Goal: Task Accomplishment & Management: Manage account settings

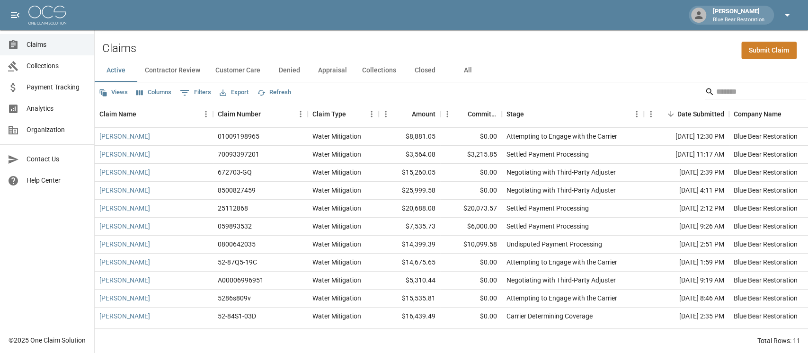
click at [784, 15] on icon "button" at bounding box center [786, 14] width 11 height 11
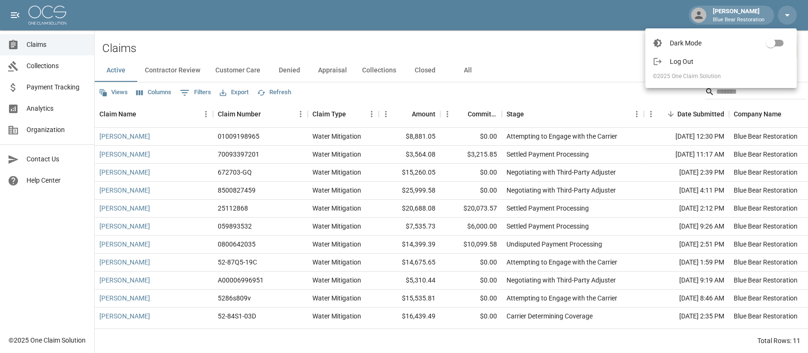
click at [395, 44] on div at bounding box center [404, 176] width 808 height 353
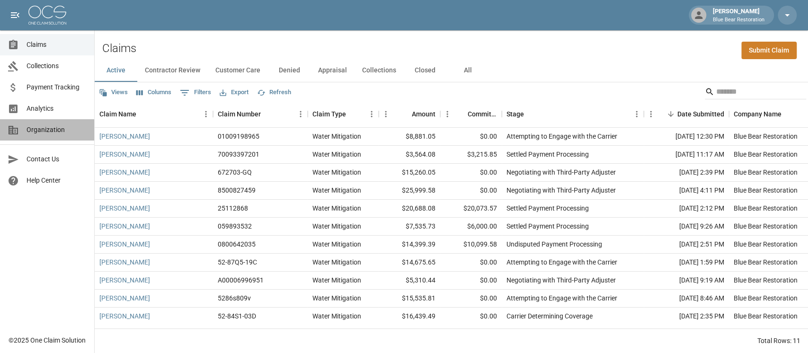
click at [54, 126] on span "Organization" at bounding box center [56, 130] width 60 height 10
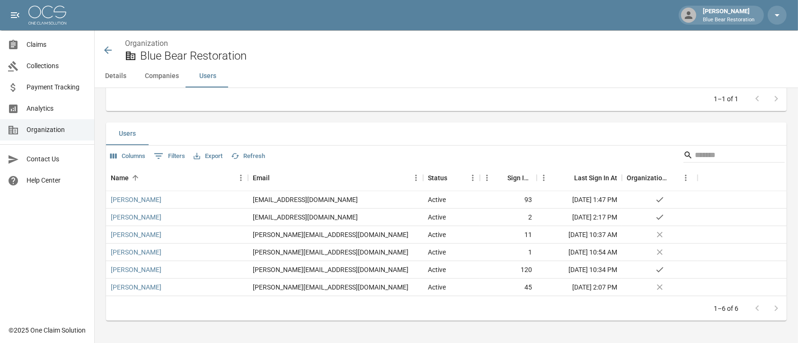
scroll to position [361, 0]
click at [137, 269] on link "[PERSON_NAME]" at bounding box center [136, 269] width 51 height 9
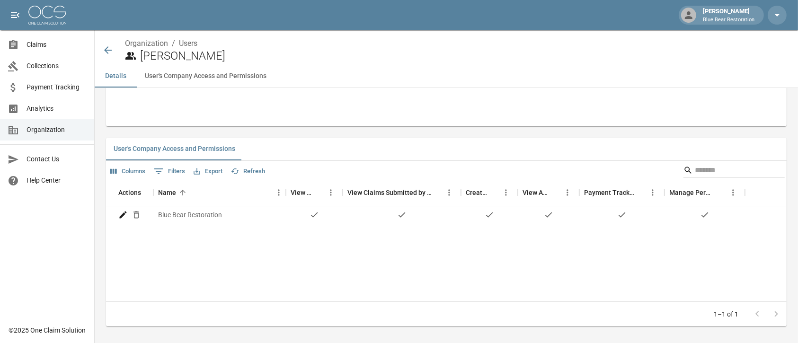
scroll to position [193, 0]
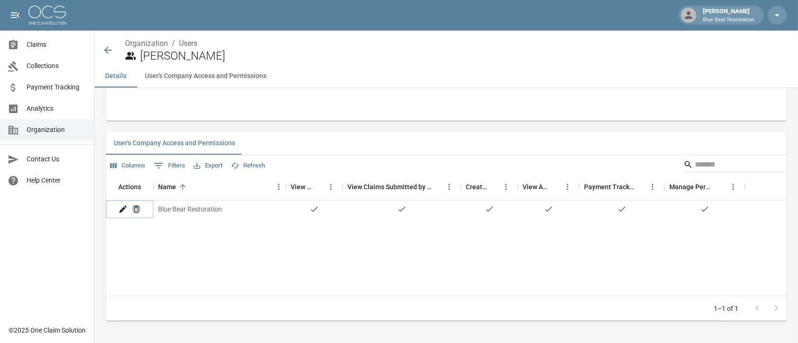
click at [136, 208] on icon "Delete" at bounding box center [136, 208] width 9 height 9
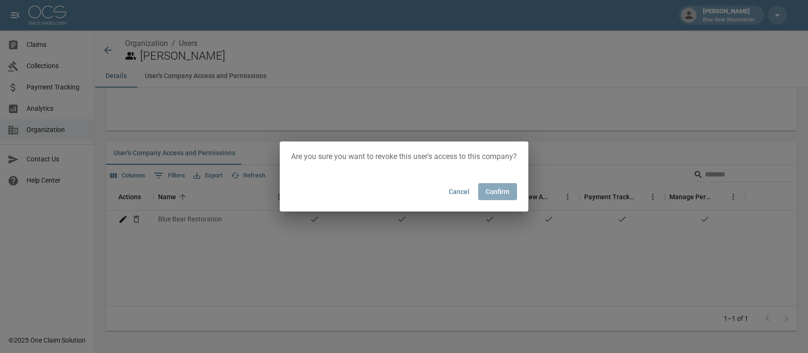
click at [494, 190] on button "Confirm" at bounding box center [497, 192] width 39 height 18
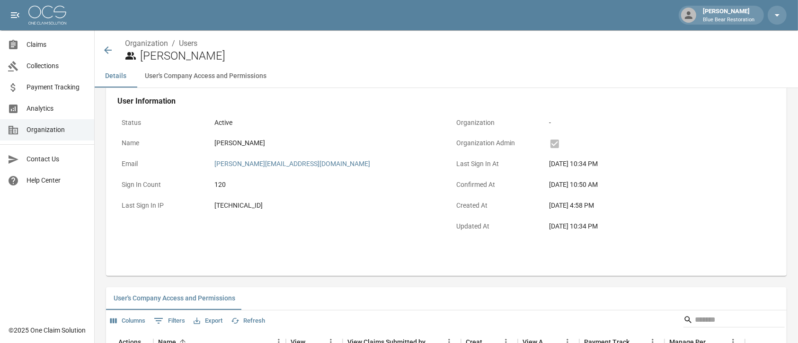
scroll to position [42, 0]
